Goal: Task Accomplishment & Management: Use online tool/utility

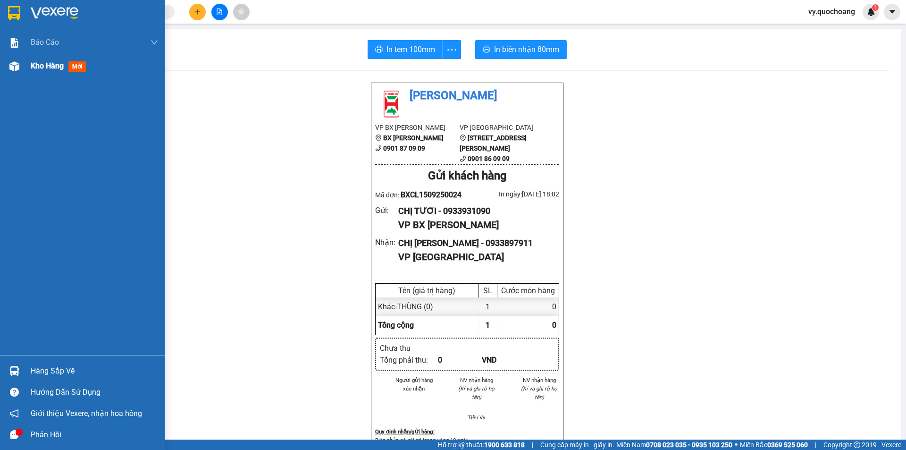
click at [42, 70] on span "Kho hàng" at bounding box center [47, 65] width 33 height 9
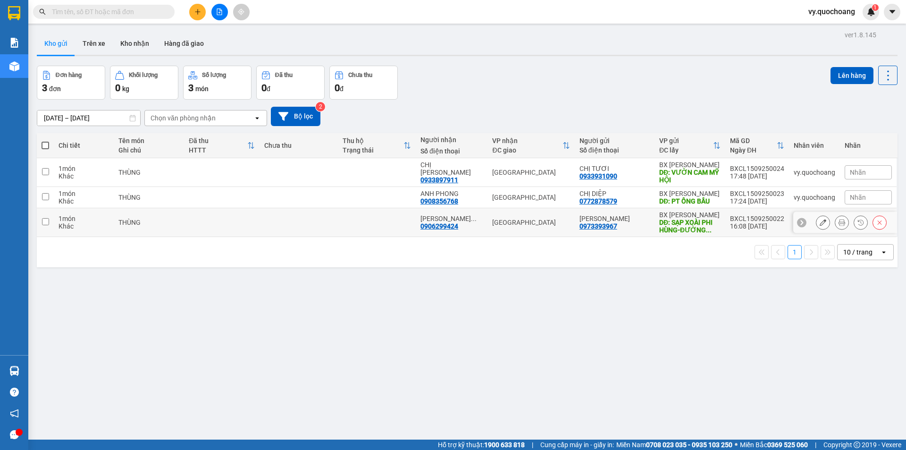
click at [268, 233] on td at bounding box center [298, 222] width 78 height 29
checkbox input "true"
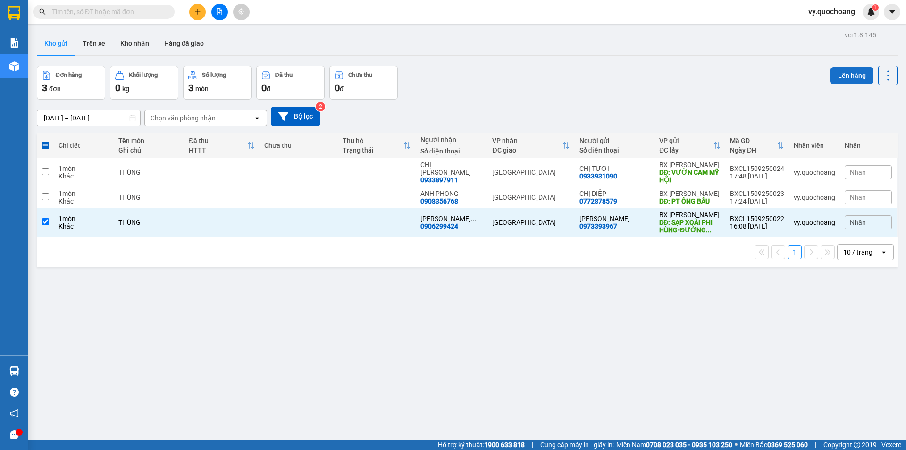
click at [830, 74] on button "Lên hàng" at bounding box center [851, 75] width 43 height 17
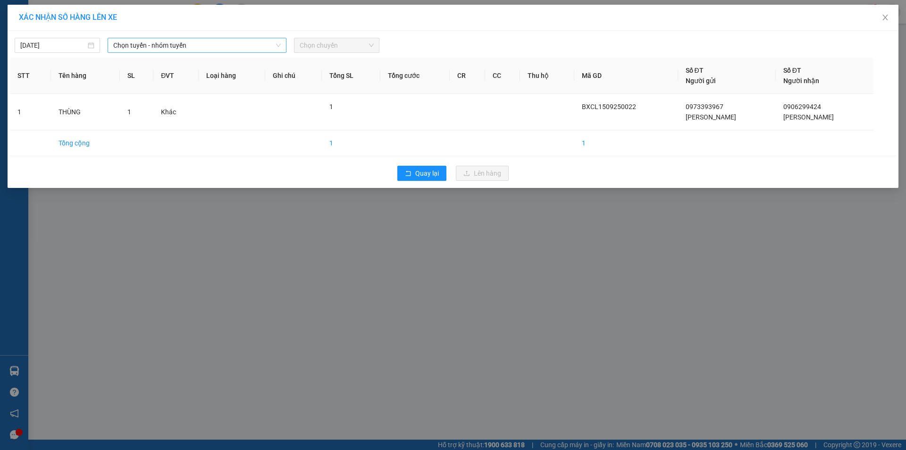
click at [218, 41] on span "Chọn tuyến - nhóm tuyến" at bounding box center [196, 45] width 167 height 14
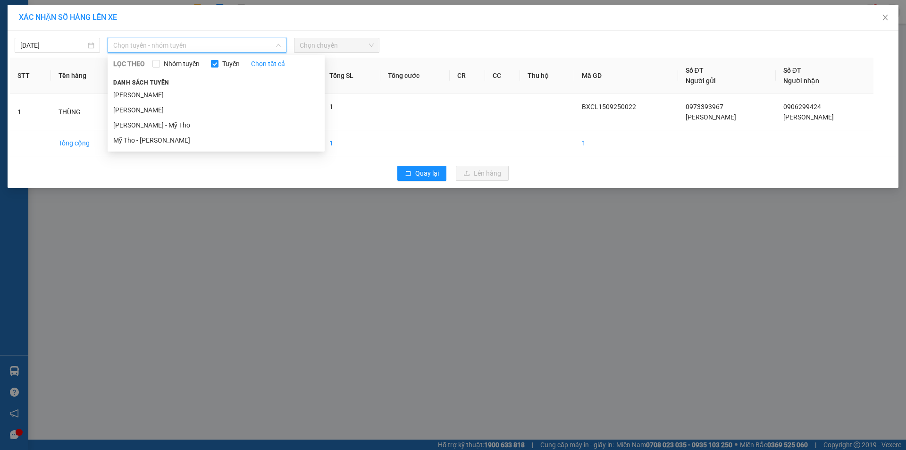
drag, startPoint x: 217, startPoint y: 101, endPoint x: 266, endPoint y: 74, distance: 56.4
click at [217, 101] on li "[PERSON_NAME]" at bounding box center [216, 94] width 217 height 15
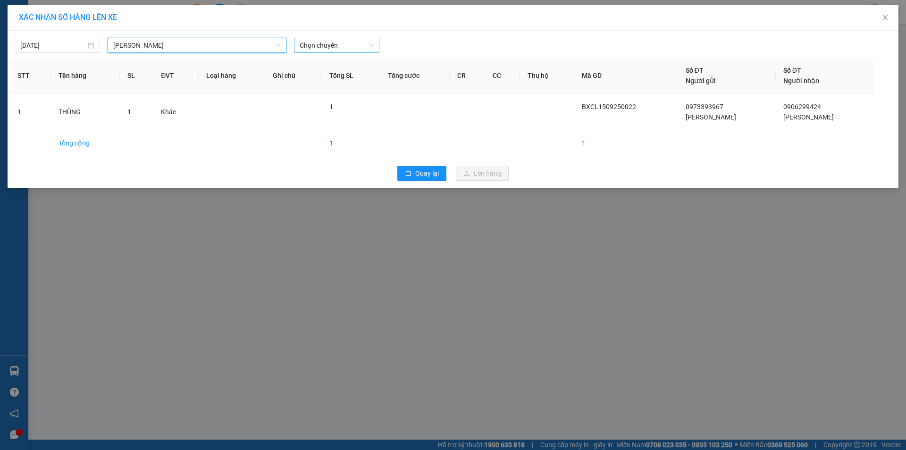
click at [325, 44] on span "Chọn chuyến" at bounding box center [337, 45] width 74 height 14
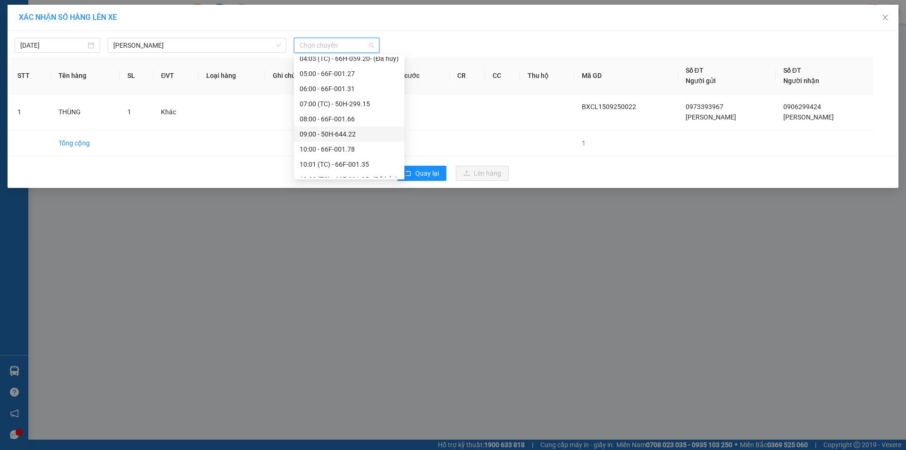
scroll to position [468, 0]
click at [354, 140] on div "17:00 (TC) - 66F-001.27" at bounding box center [349, 139] width 99 height 10
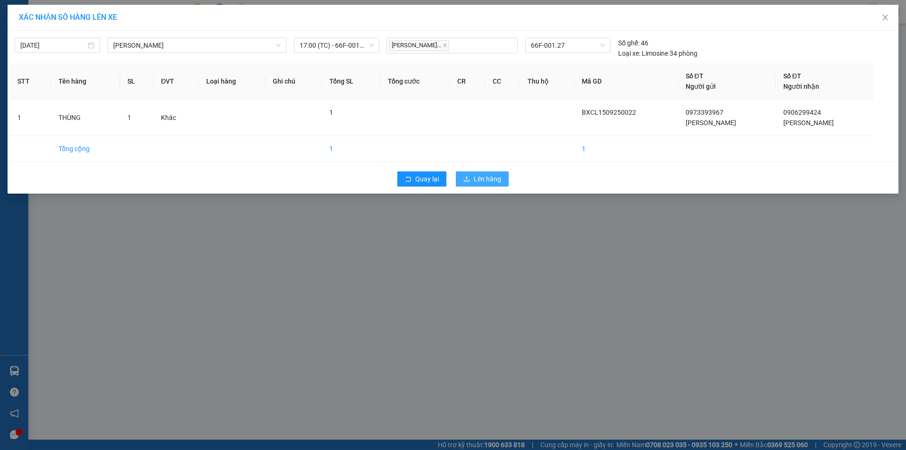
click at [492, 174] on span "Lên hàng" at bounding box center [487, 179] width 27 height 10
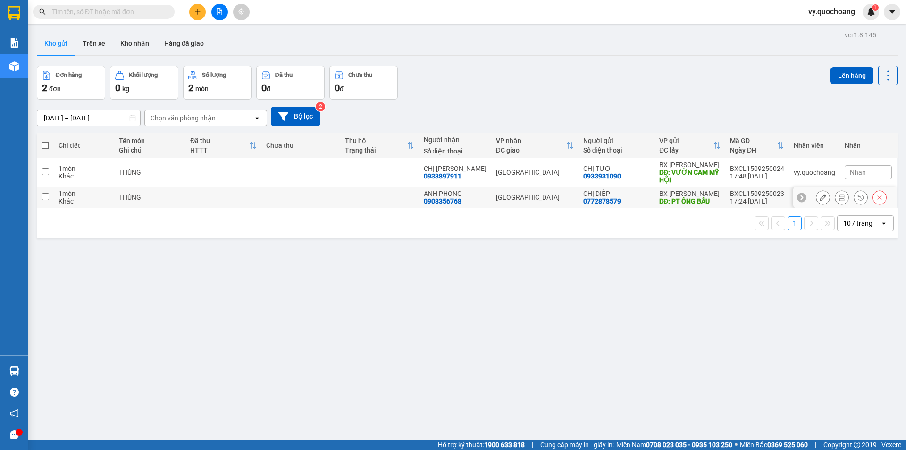
click at [523, 199] on div "[GEOGRAPHIC_DATA]" at bounding box center [535, 197] width 78 height 8
checkbox input "true"
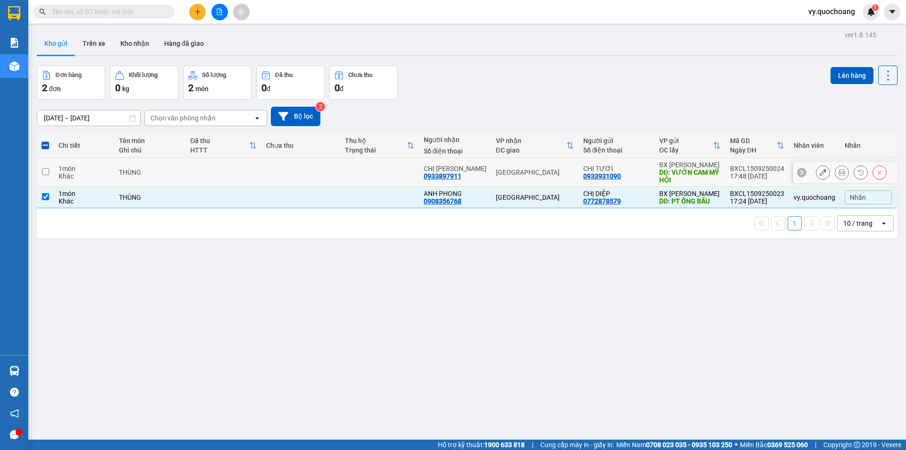
click at [520, 173] on div "[GEOGRAPHIC_DATA]" at bounding box center [535, 172] width 78 height 8
checkbox input "true"
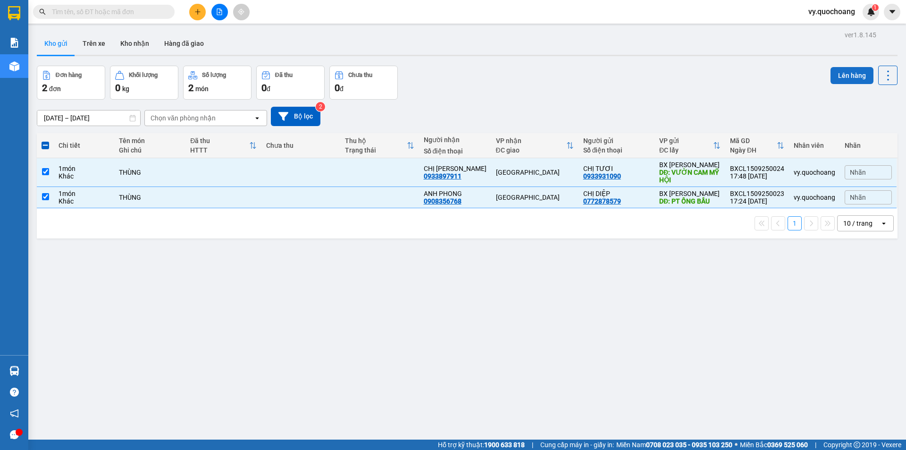
click at [842, 74] on button "Lên hàng" at bounding box center [851, 75] width 43 height 17
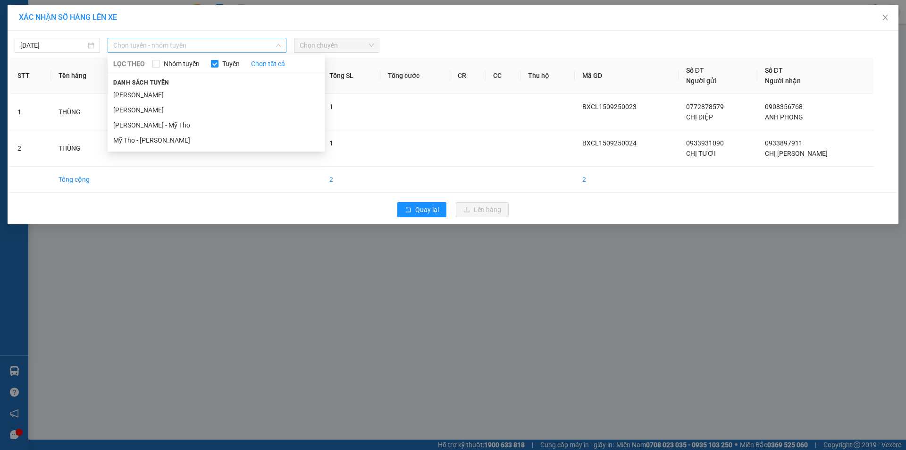
click at [246, 43] on span "Chọn tuyến - nhóm tuyến" at bounding box center [196, 45] width 167 height 14
click at [237, 91] on li "[PERSON_NAME]" at bounding box center [216, 94] width 217 height 15
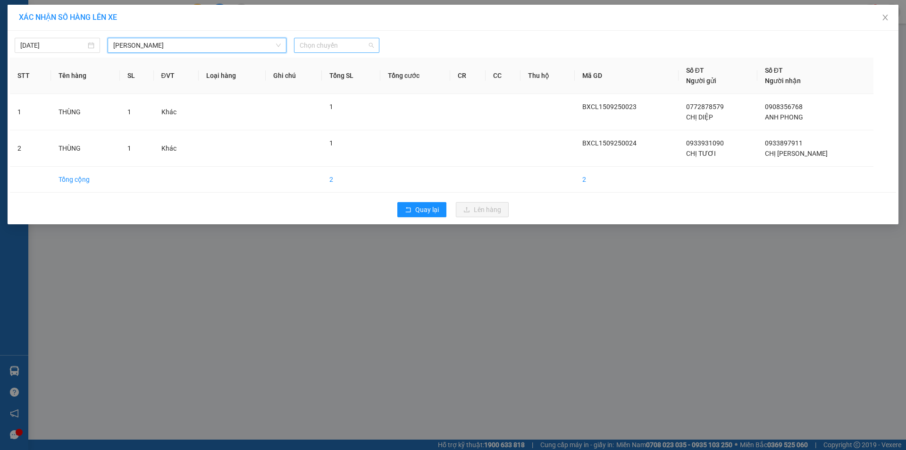
click at [338, 43] on span "Chọn chuyến" at bounding box center [337, 45] width 74 height 14
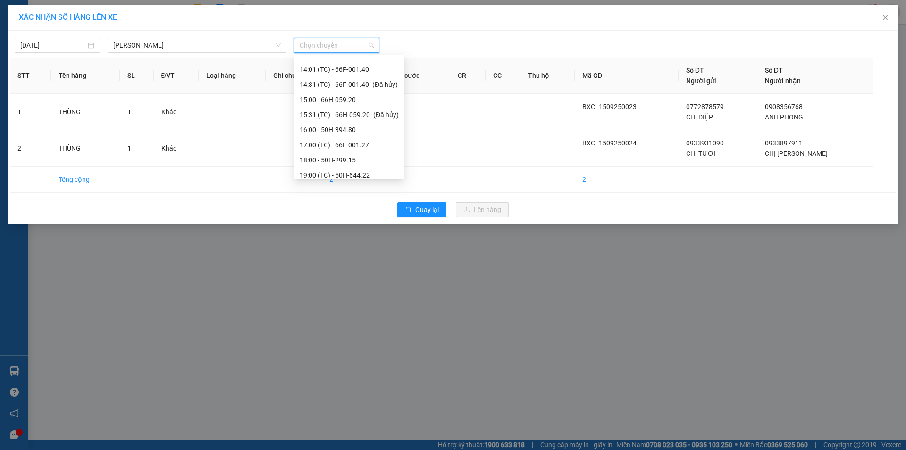
scroll to position [468, 0]
click at [350, 158] on div "18:00 - 50H-299.15" at bounding box center [349, 155] width 99 height 10
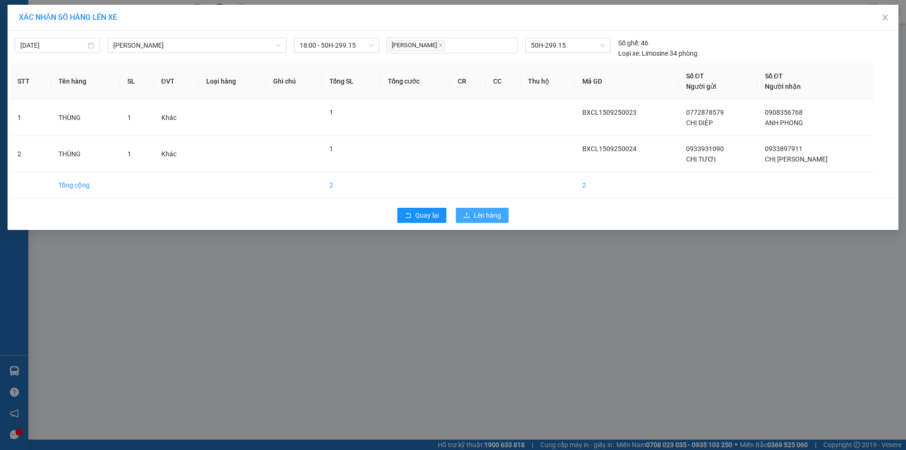
click at [465, 214] on icon "upload" at bounding box center [466, 215] width 7 height 7
